Goal: Task Accomplishment & Management: Use online tool/utility

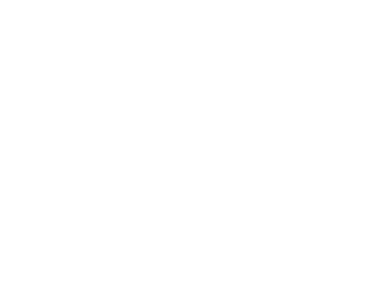
click at [1, 4] on html at bounding box center [188, 2] width 376 height 4
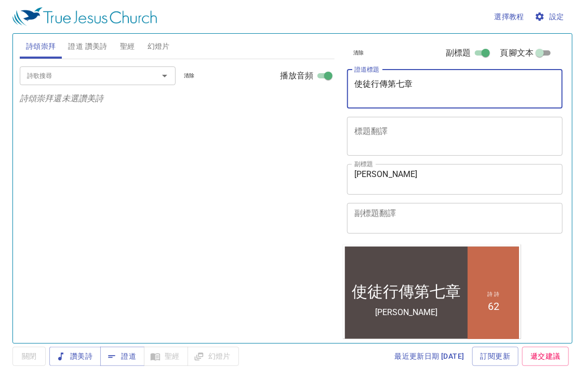
drag, startPoint x: 422, startPoint y: 82, endPoint x: 291, endPoint y: 95, distance: 131.6
click at [291, 95] on div "詩頌崇拜 證道 讚美詩 聖經 幻燈片 詩歌搜尋 詩歌搜尋 清除 播放音頻 詩頌崇拜還未選讚美詩 詩歌搜尋 詩歌搜尋 清除 播放音頻 刪除 62、願主偕行 1 …" at bounding box center [293, 185] width 554 height 310
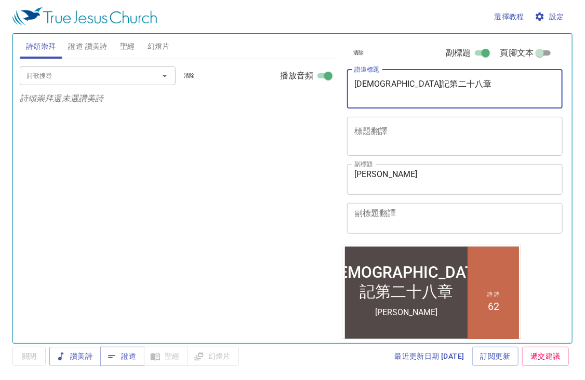
type textarea "[DEMOGRAPHIC_DATA]記第二十八章"
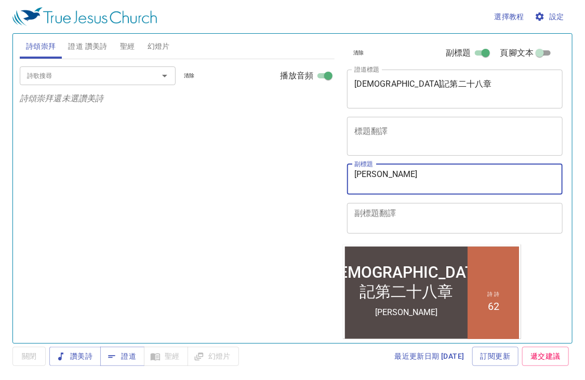
drag, startPoint x: 412, startPoint y: 176, endPoint x: 346, endPoint y: 178, distance: 66.0
click at [346, 178] on div "副標題 陳建宏 傳道 x 副標題 副標題翻譯 x 副標題翻譯" at bounding box center [451, 199] width 216 height 78
type textarea "黃執事"
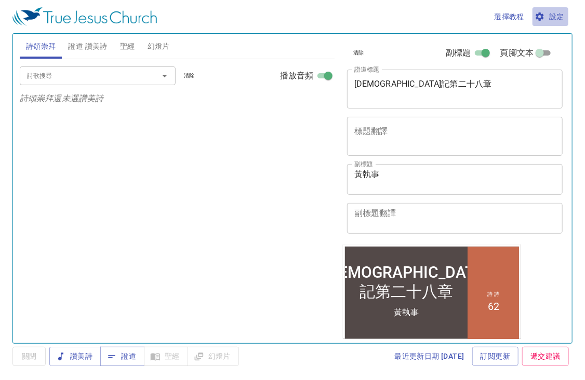
click at [547, 9] on button "設定" at bounding box center [551, 16] width 36 height 19
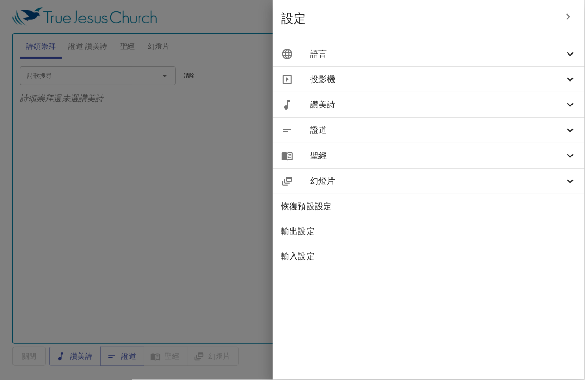
click at [0, 0] on span "語言" at bounding box center [0, 0] width 0 height 0
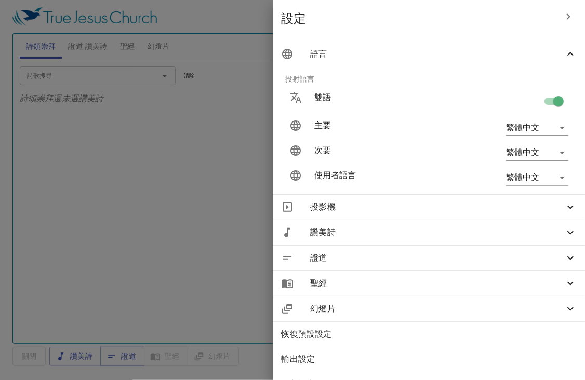
click at [552, 101] on input "checkbox" at bounding box center [558, 104] width 59 height 20
checkbox input "false"
click at [0, 0] on div at bounding box center [0, 0] width 0 height 0
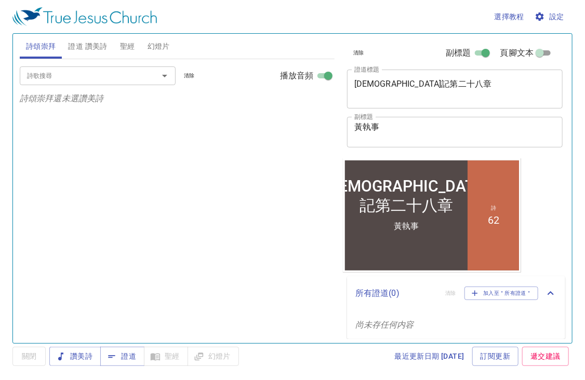
click at [87, 76] on input "詩歌搜尋" at bounding box center [82, 76] width 119 height 12
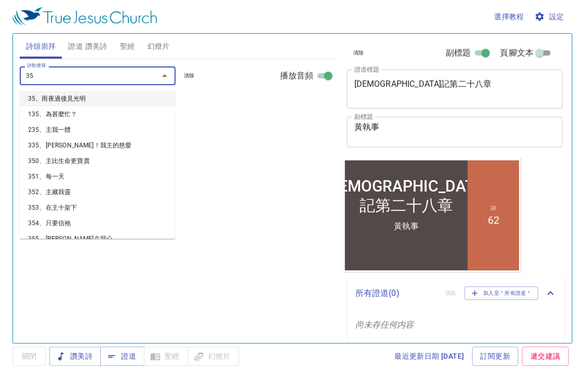
type input "357"
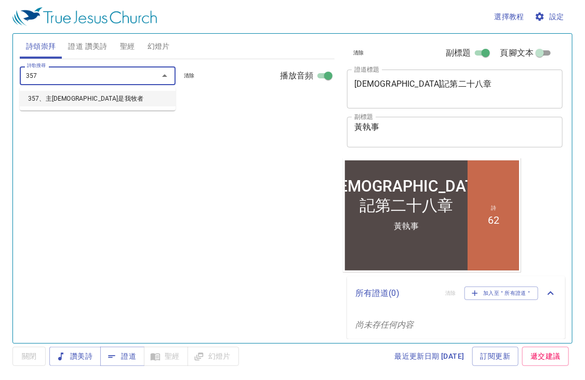
click at [54, 94] on li "357、主[DEMOGRAPHIC_DATA]是我牧者" at bounding box center [98, 99] width 156 height 16
select select "1"
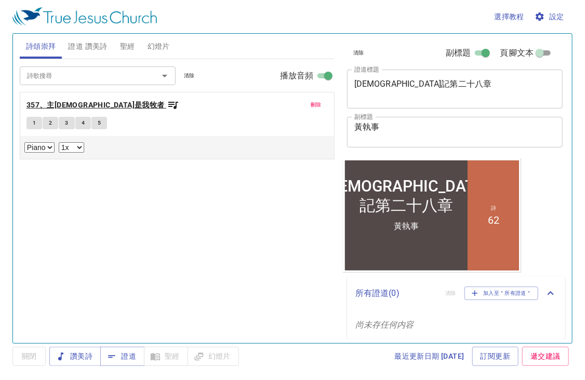
click at [167, 108] on icon "button" at bounding box center [173, 105] width 12 height 12
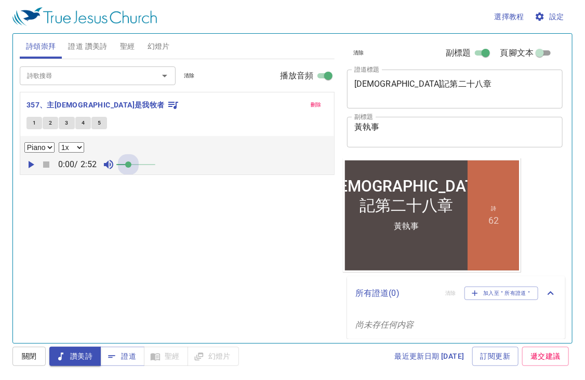
drag, startPoint x: 131, startPoint y: 168, endPoint x: 174, endPoint y: 168, distance: 43.1
click at [174, 168] on div "0:00 / 2:52" at bounding box center [177, 165] width 306 height 16
click at [31, 163] on icon "button" at bounding box center [32, 164] width 6 height 7
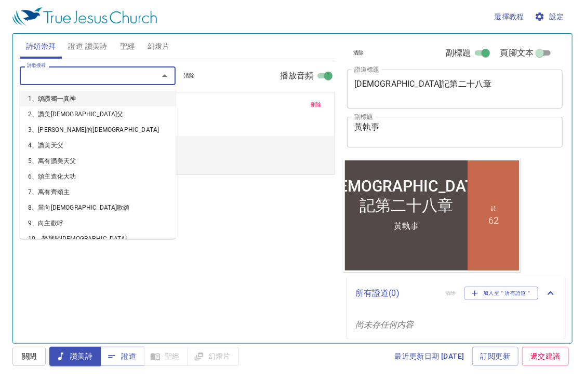
click at [81, 78] on input "詩歌搜尋" at bounding box center [82, 76] width 119 height 12
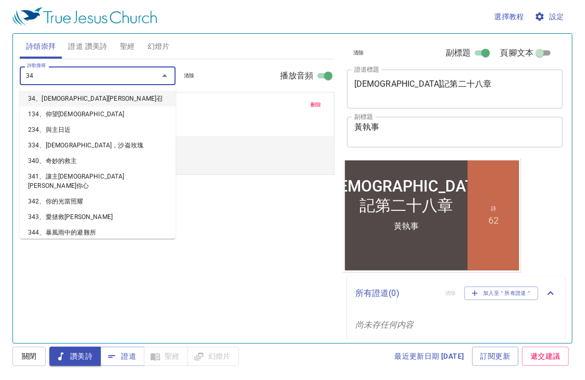
type input "344"
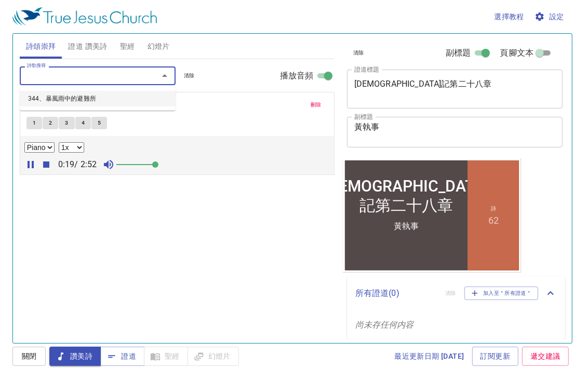
select select "1"
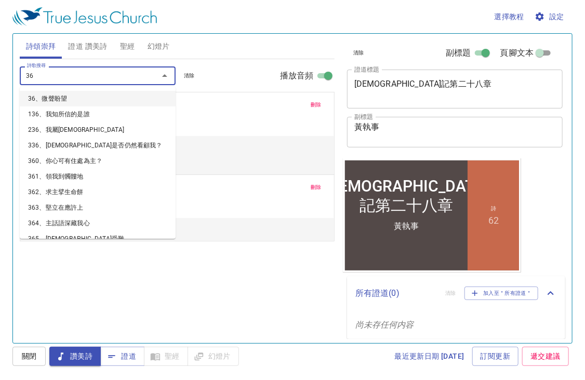
type input "363"
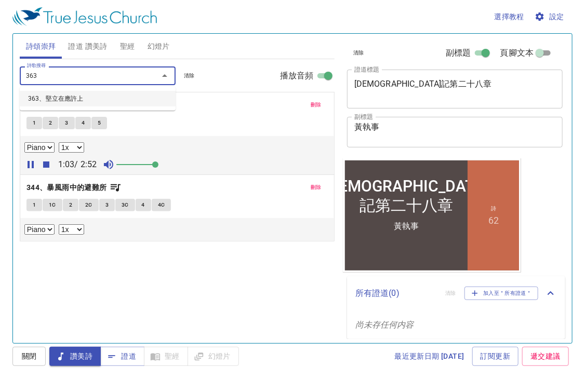
click at [0, 0] on li "363、堅立在應許上" at bounding box center [0, 0] width 0 height 0
select select "1"
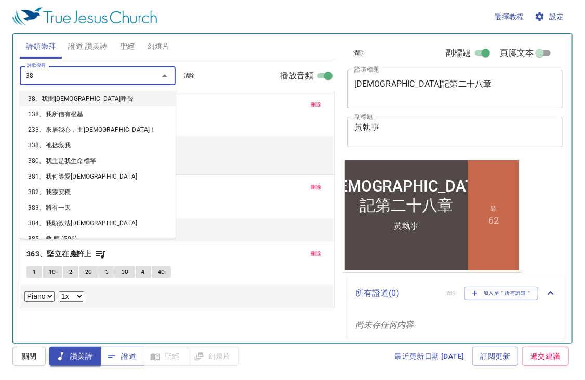
type input "383"
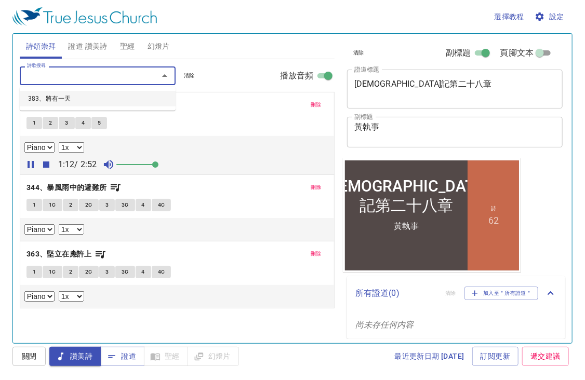
select select "1"
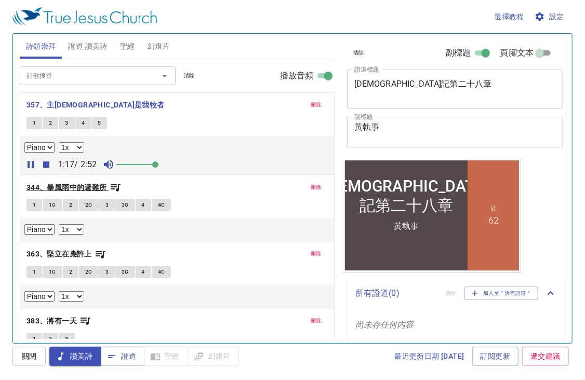
click at [119, 192] on icon "button" at bounding box center [115, 187] width 12 height 12
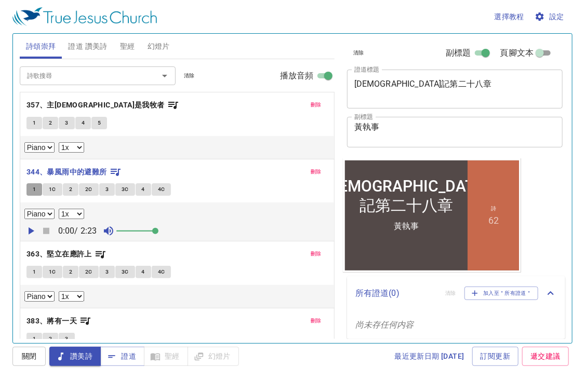
click at [35, 193] on span "1" at bounding box center [34, 189] width 3 height 9
click at [86, 170] on b "344、暴風雨中的避難所" at bounding box center [67, 172] width 81 height 13
click at [25, 230] on icon "button" at bounding box center [30, 231] width 12 height 12
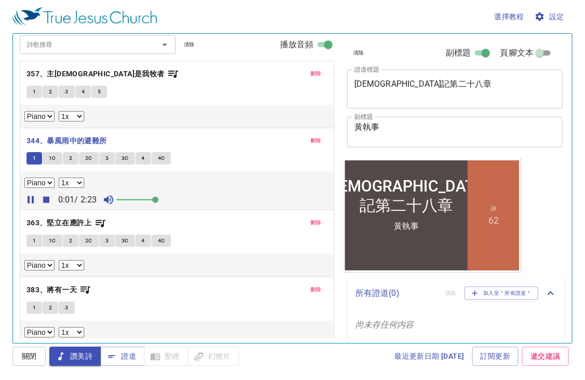
scroll to position [33, 0]
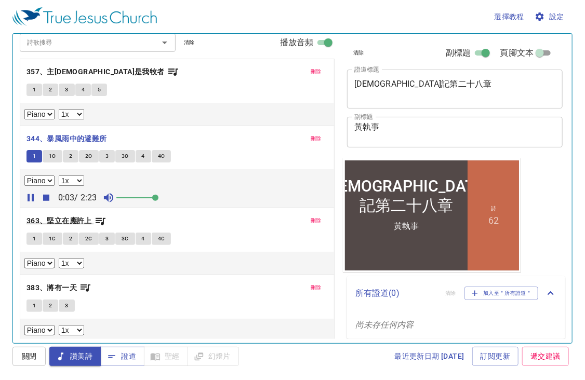
click at [103, 220] on icon "button" at bounding box center [101, 221] width 10 height 7
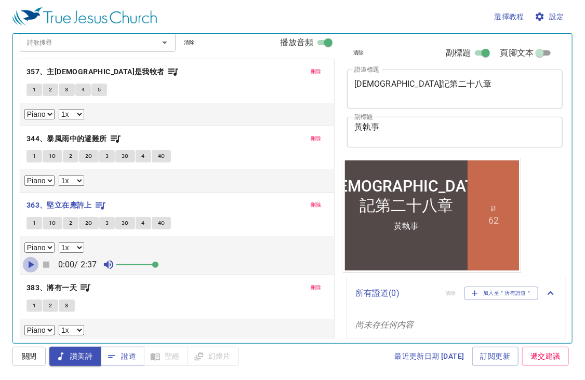
click at [31, 263] on icon "button" at bounding box center [32, 264] width 6 height 7
click at [86, 285] on icon "button" at bounding box center [86, 288] width 10 height 7
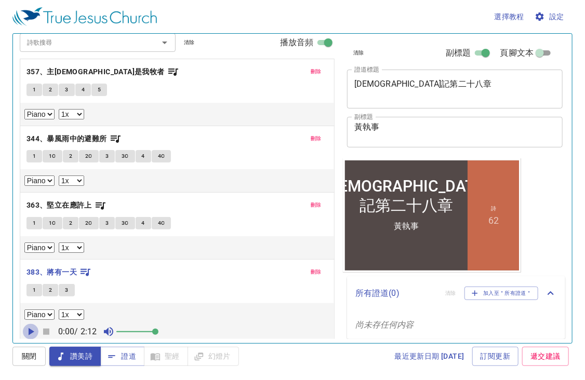
click at [31, 328] on icon "button" at bounding box center [32, 331] width 6 height 7
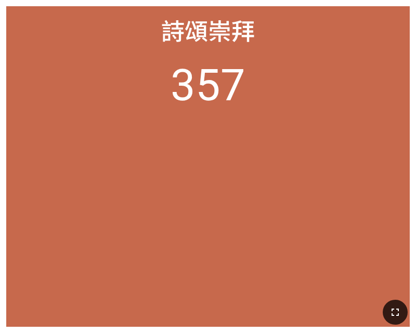
click at [391, 302] on button "button" at bounding box center [394, 312] width 25 height 25
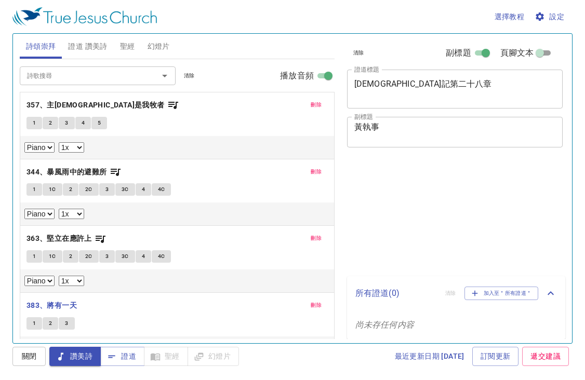
select select "1"
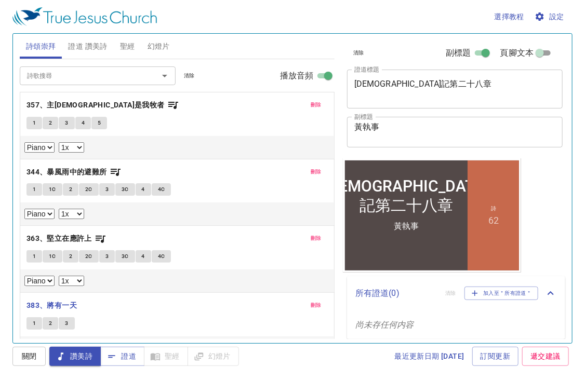
scroll to position [33, 0]
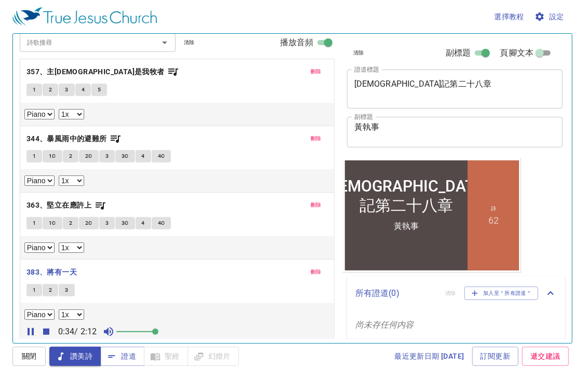
click at [35, 288] on span "1" at bounding box center [34, 290] width 3 height 9
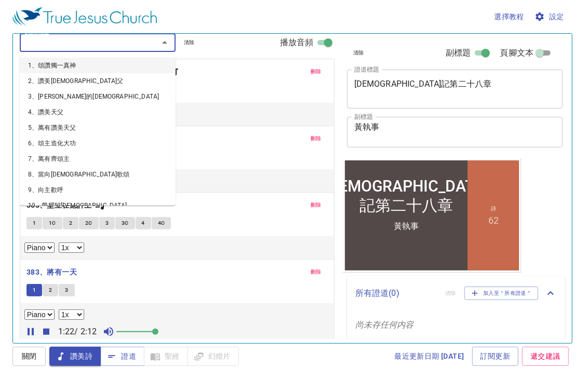
click at [75, 44] on input "詩歌搜尋" at bounding box center [82, 42] width 119 height 12
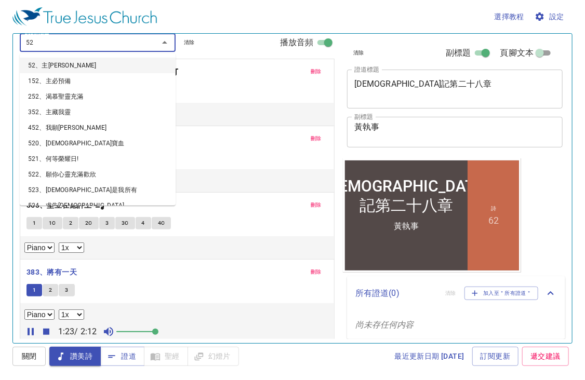
type input "523"
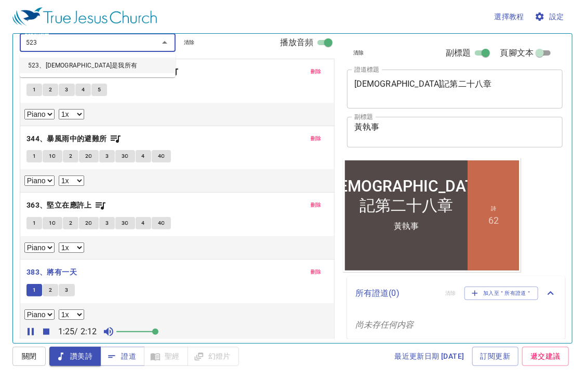
click at [0, 0] on li "523、[DEMOGRAPHIC_DATA]是我所有" at bounding box center [0, 0] width 0 height 0
select select "1"
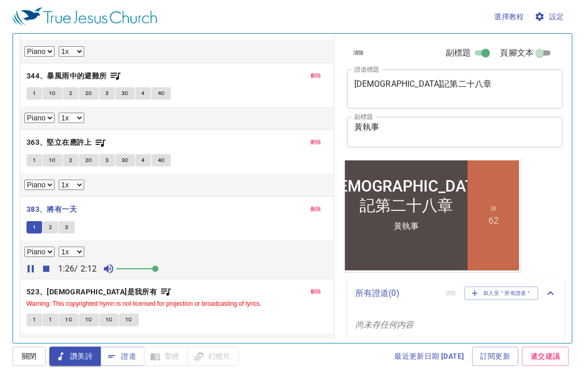
scroll to position [110, 0]
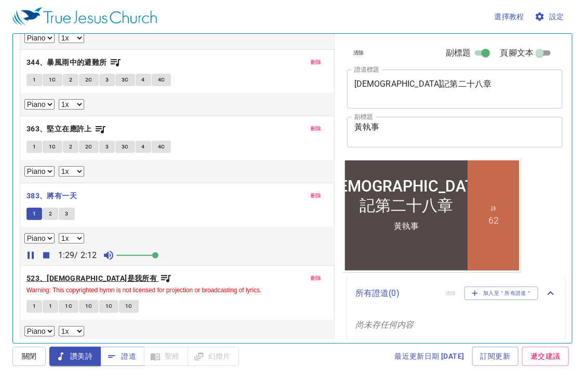
click at [160, 278] on icon "button" at bounding box center [166, 278] width 12 height 12
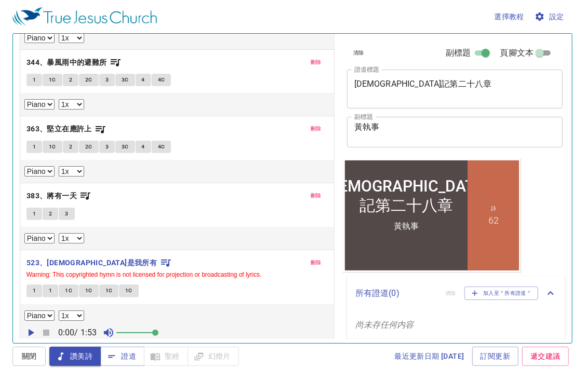
click at [27, 332] on div "刪除 357、主耶和華是我牧者 1 2 3 4 5 Piano 0.6x 0.7x 0.8x 0.9x 1x 1.1x 1.2x 1.3x 1.4x 1.5x…" at bounding box center [177, 162] width 315 height 361
click at [29, 332] on icon "button" at bounding box center [32, 332] width 6 height 7
click at [33, 291] on span "1" at bounding box center [34, 290] width 3 height 9
click at [78, 194] on span "383、將有一天" at bounding box center [59, 196] width 65 height 13
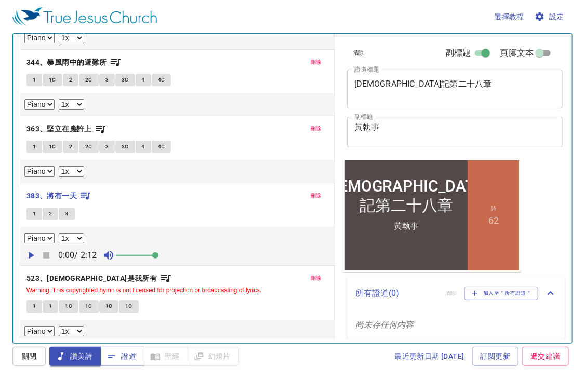
click at [101, 129] on icon "button" at bounding box center [101, 129] width 10 height 7
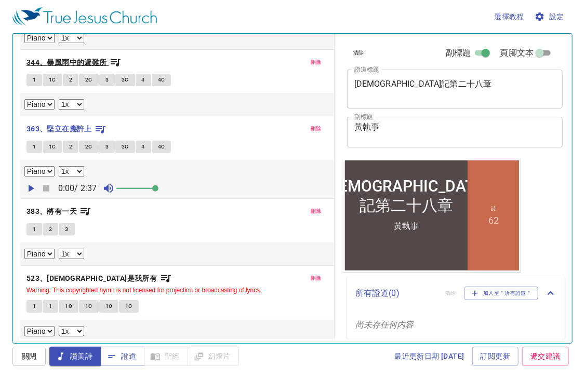
click at [112, 58] on icon "button" at bounding box center [115, 62] width 12 height 12
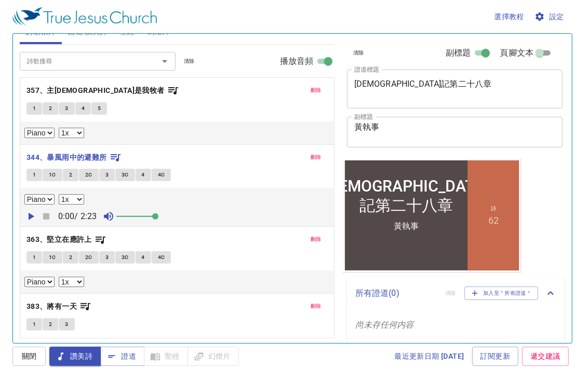
scroll to position [6, 0]
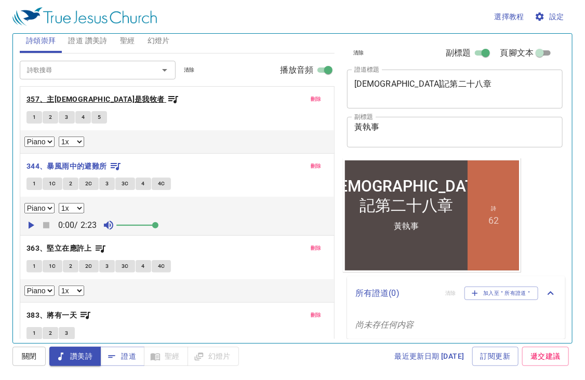
click at [167, 101] on icon "button" at bounding box center [173, 99] width 12 height 12
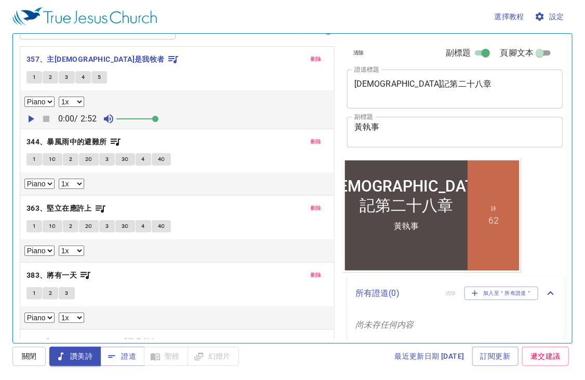
scroll to position [110, 0]
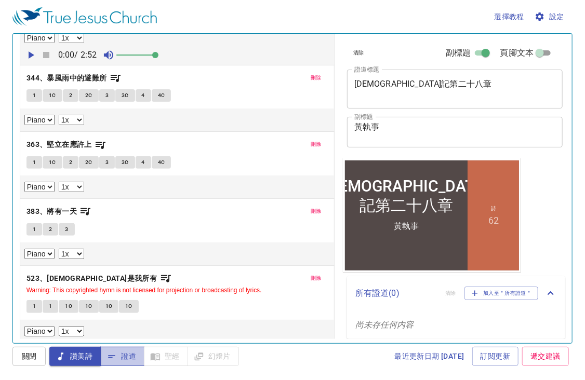
click at [112, 352] on icon "button" at bounding box center [112, 357] width 10 height 10
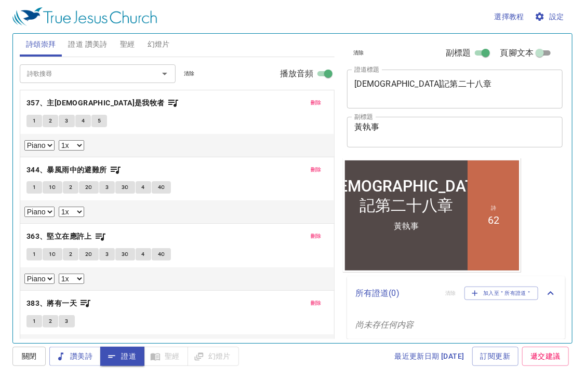
scroll to position [0, 0]
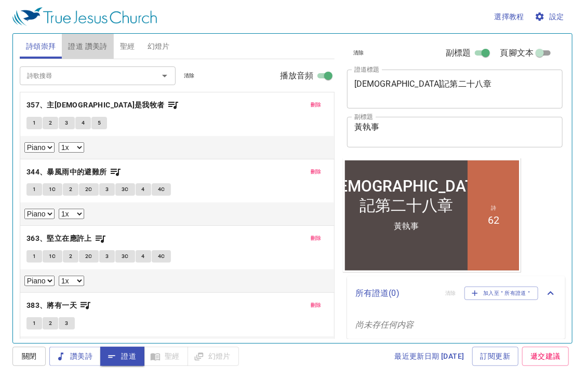
click at [85, 48] on span "證道 讚美詩" at bounding box center [87, 46] width 39 height 13
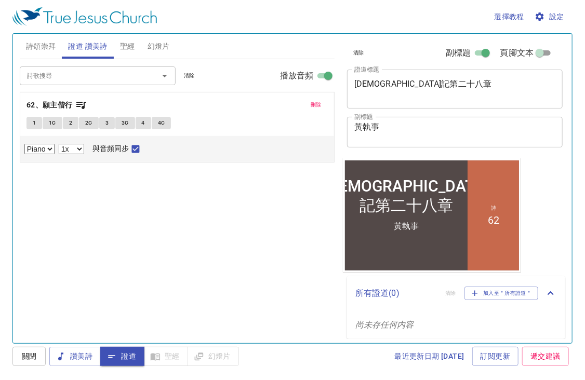
click at [312, 105] on span "刪除" at bounding box center [316, 104] width 11 height 9
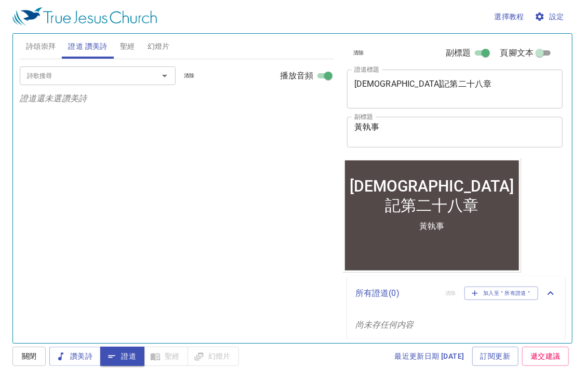
click at [123, 47] on span "聖經" at bounding box center [127, 46] width 15 height 13
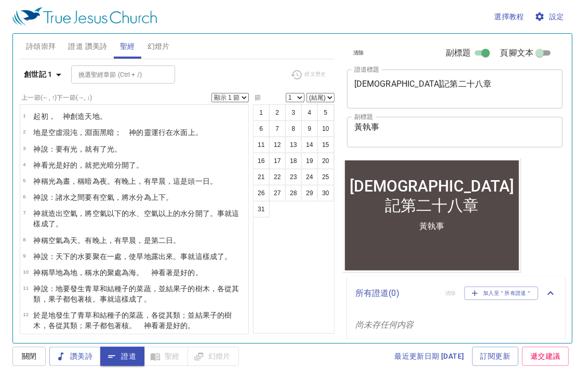
click at [42, 72] on b "創世記 1" at bounding box center [38, 74] width 29 height 13
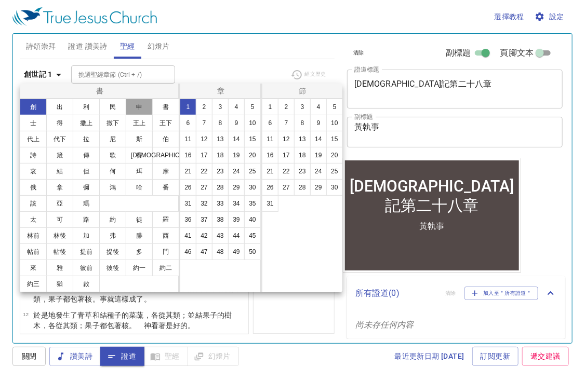
click at [0, 0] on button "申" at bounding box center [0, 0] width 0 height 0
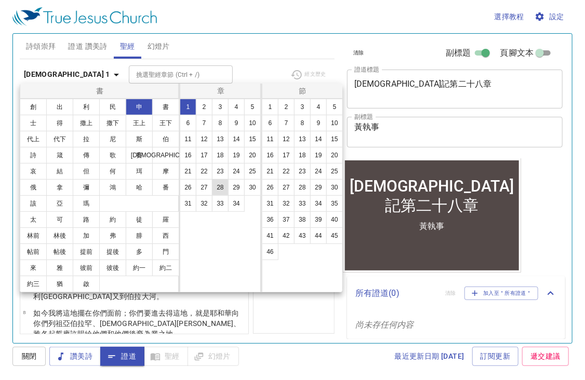
click at [222, 186] on button "28" at bounding box center [220, 187] width 17 height 17
